Goal: Transaction & Acquisition: Purchase product/service

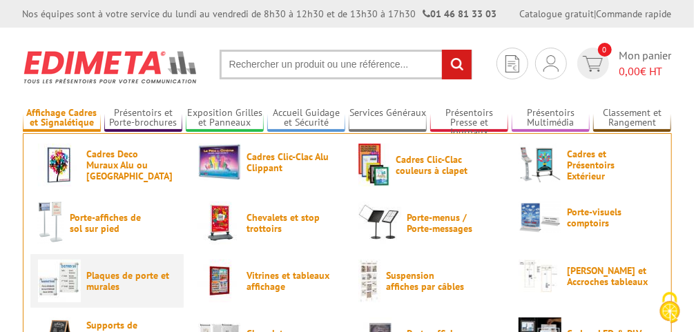
type input "communication@valserhone.fr"
click at [120, 280] on span "Plaques de porte et murales" at bounding box center [128, 281] width 83 height 22
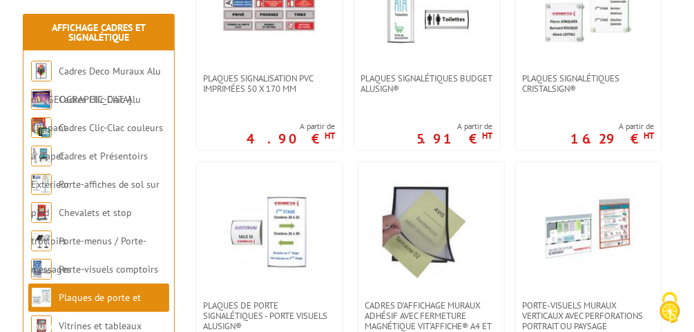
scroll to position [663, 0]
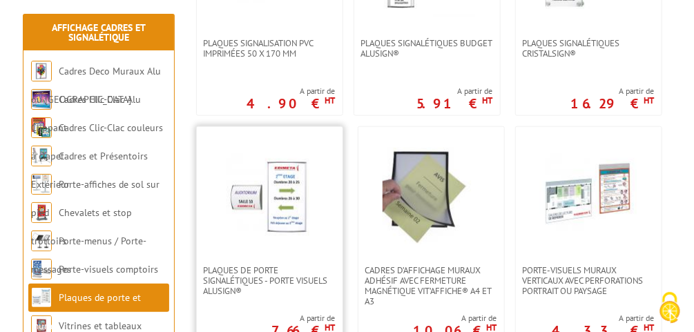
click at [282, 222] on img at bounding box center [269, 196] width 97 height 97
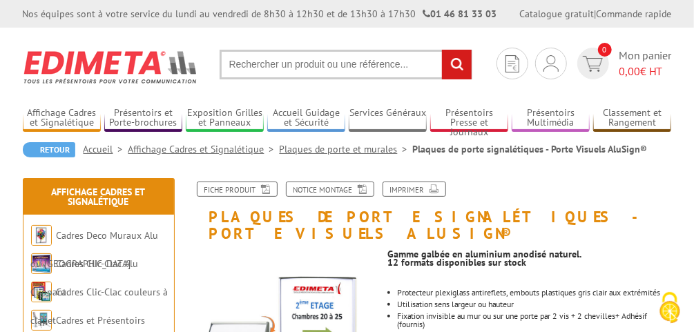
click at [361, 152] on link "Plaques de porte et murales" at bounding box center [346, 149] width 133 height 12
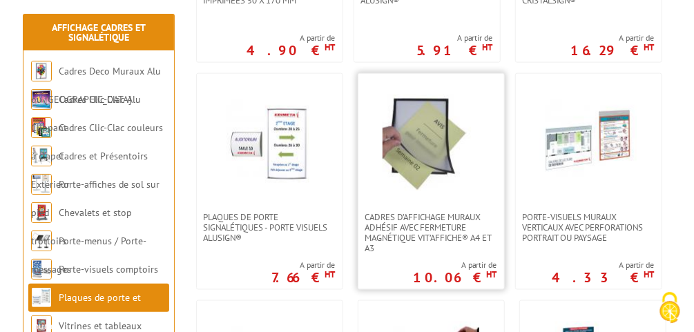
scroll to position [718, 0]
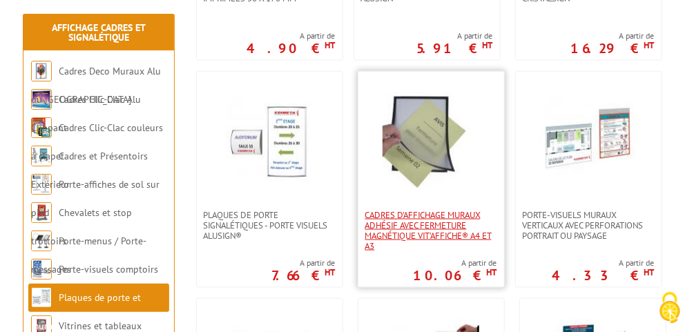
click at [435, 228] on span "Cadres d’affichage muraux adhésif avec fermeture magnétique VIT’AFFICHE® A4 et …" at bounding box center [431, 230] width 132 height 41
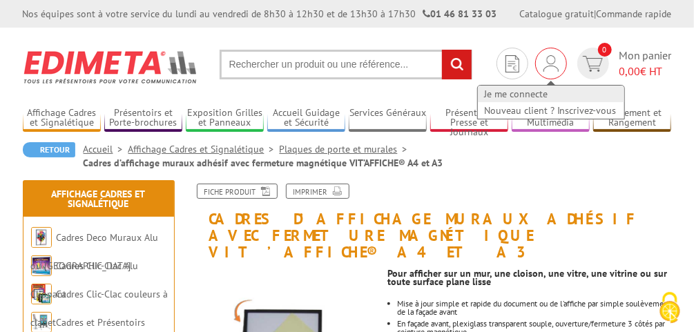
click at [533, 93] on link "Je me connecte" at bounding box center [551, 94] width 146 height 17
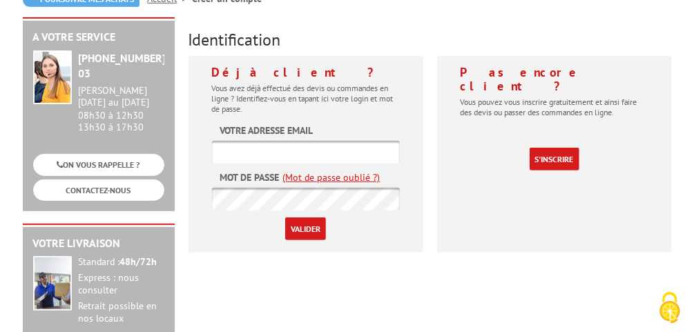
scroll to position [166, 0]
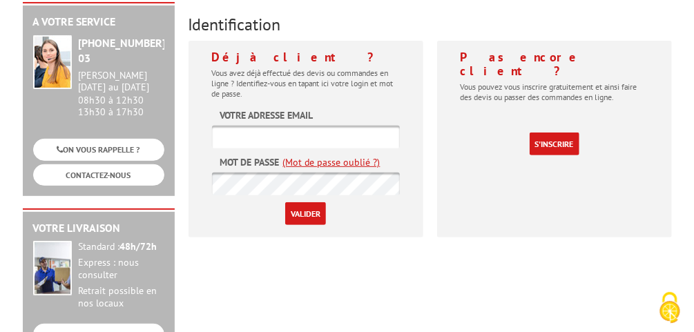
type input "[EMAIL_ADDRESS][DOMAIN_NAME]"
click at [309, 216] on input "Valider" at bounding box center [305, 213] width 41 height 23
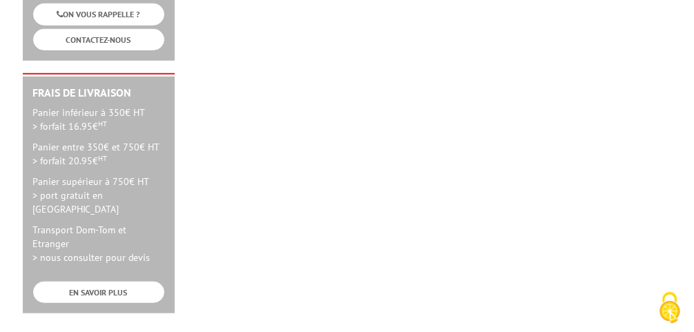
scroll to position [387, 0]
